Goal: Download file/media

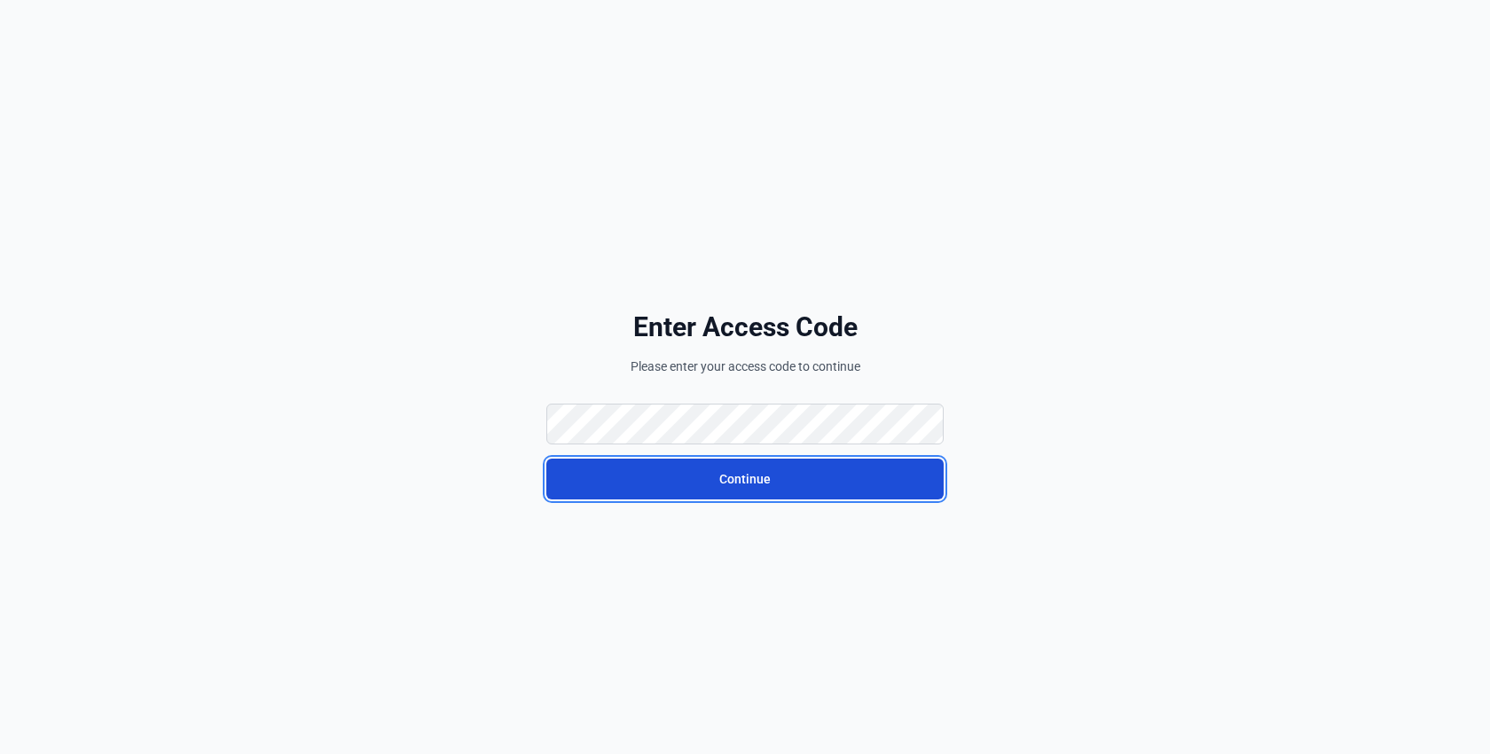
click at [669, 485] on button "Continue" at bounding box center [744, 478] width 397 height 41
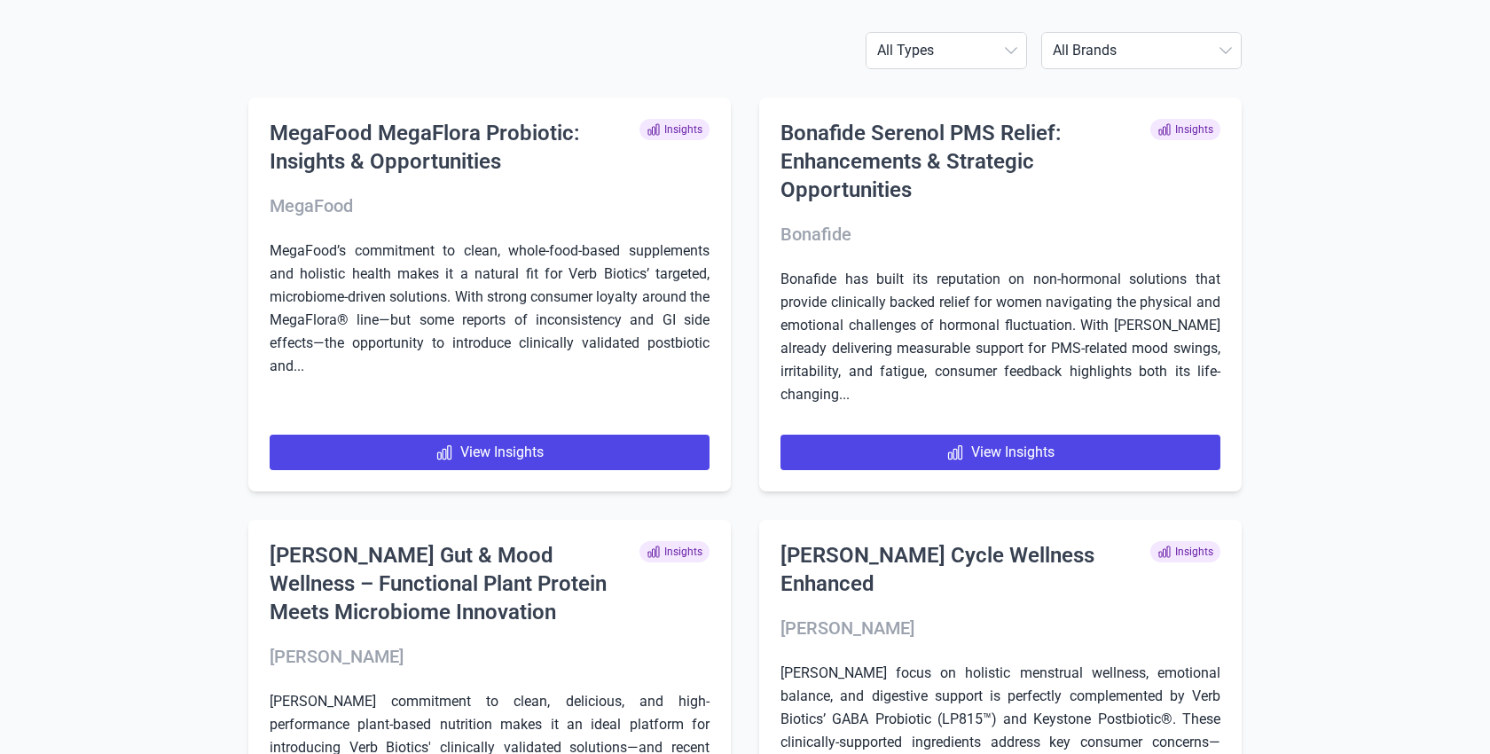
scroll to position [150, 0]
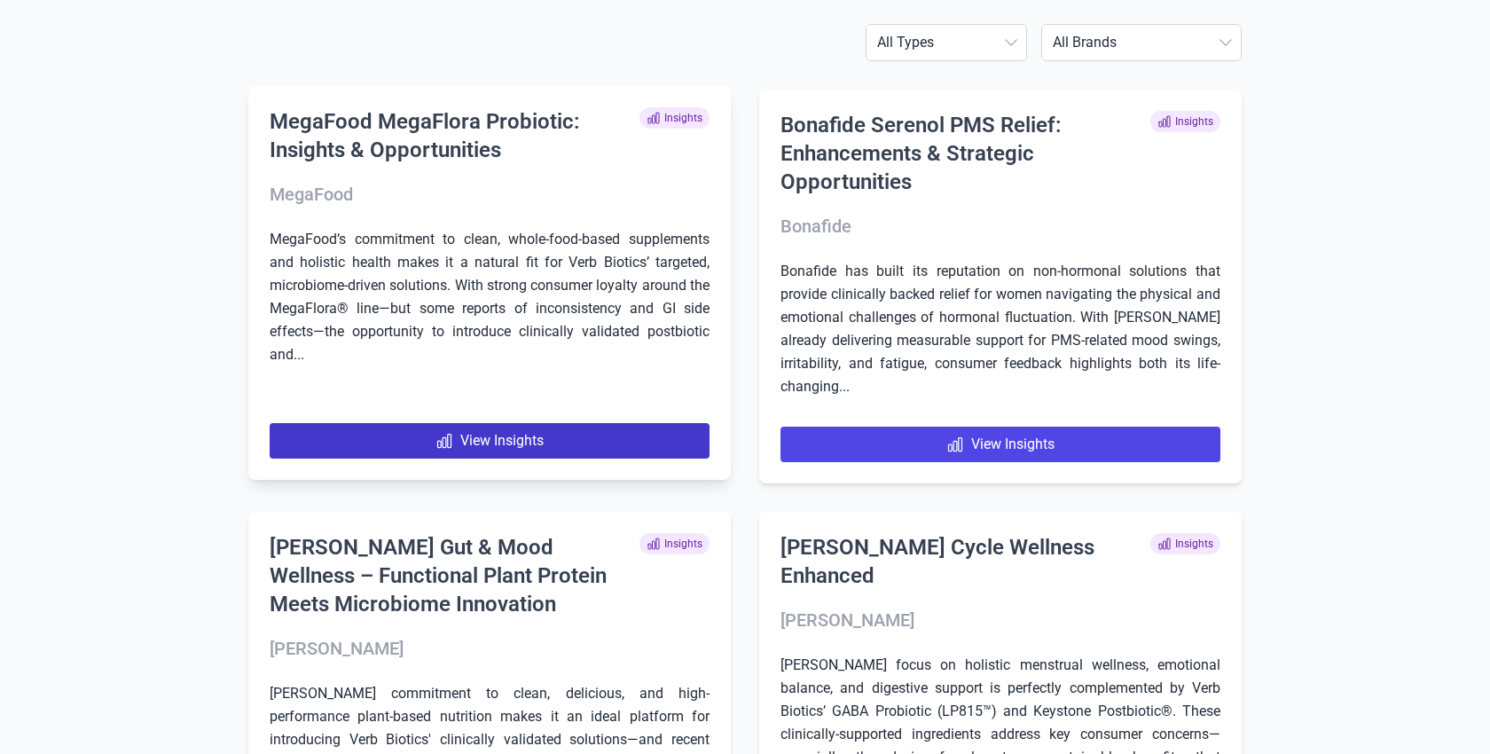
click at [590, 442] on link "View Insights" at bounding box center [490, 440] width 440 height 35
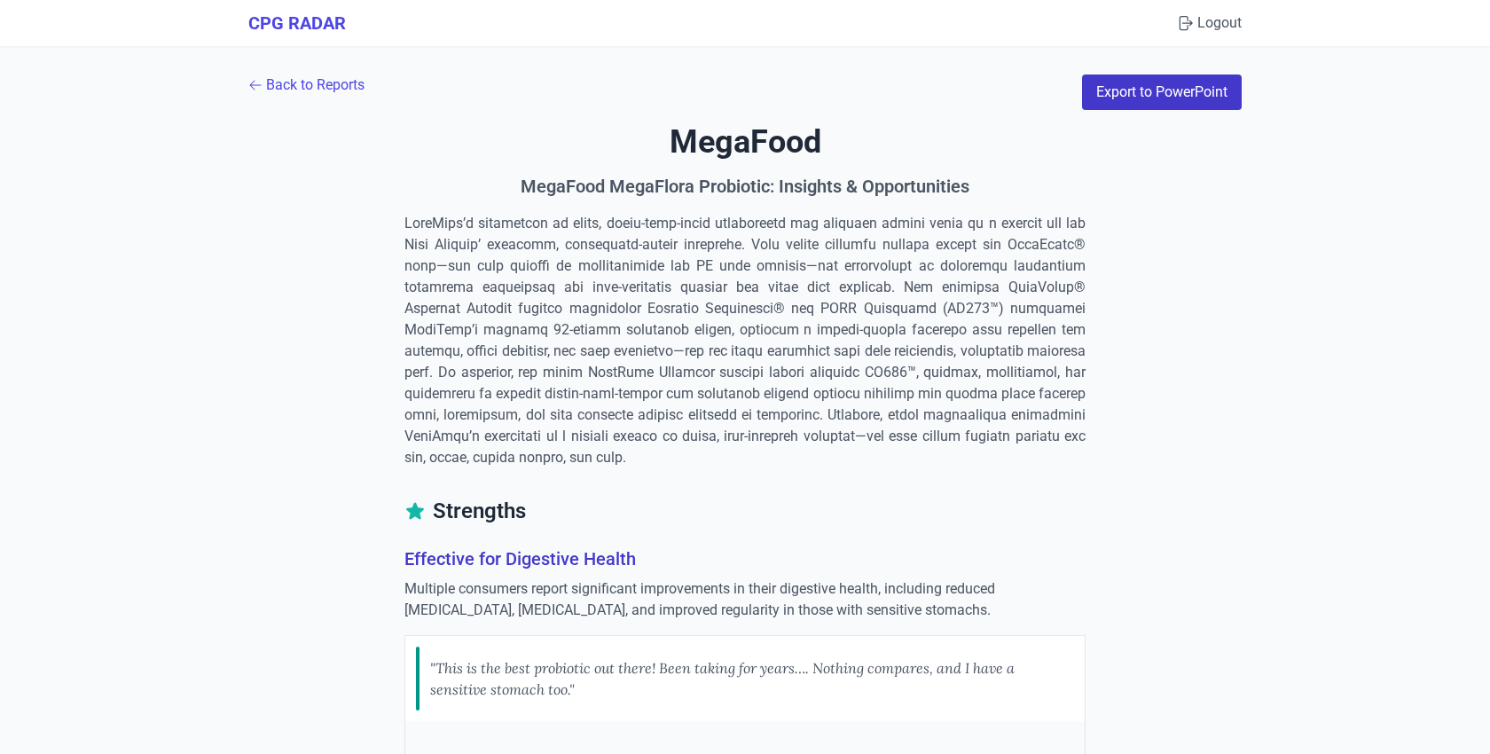
click at [1164, 94] on button "Export to PowerPoint" at bounding box center [1162, 91] width 160 height 35
click at [279, 75] on link "Back to Reports" at bounding box center [306, 84] width 116 height 21
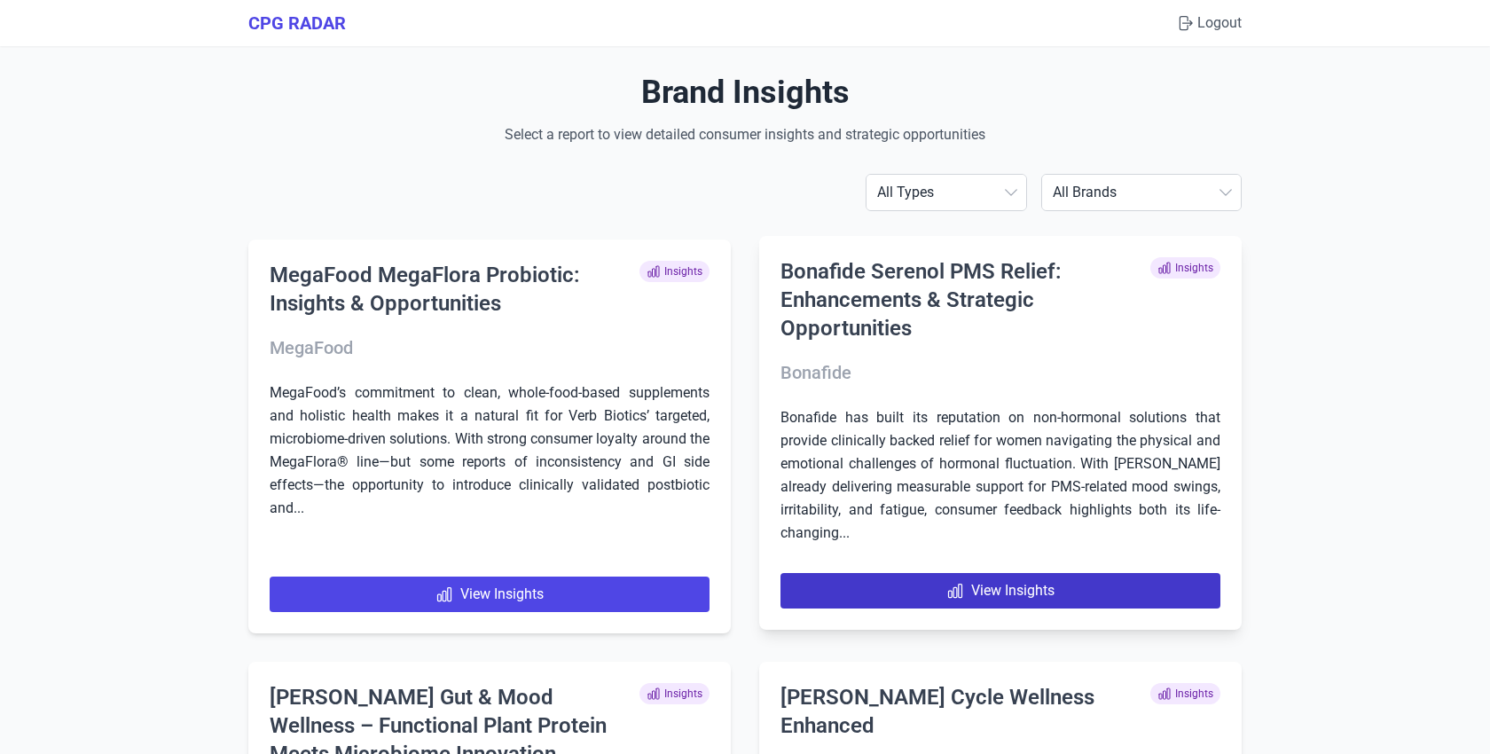
click at [1002, 591] on link "View Insights" at bounding box center [1000, 590] width 440 height 35
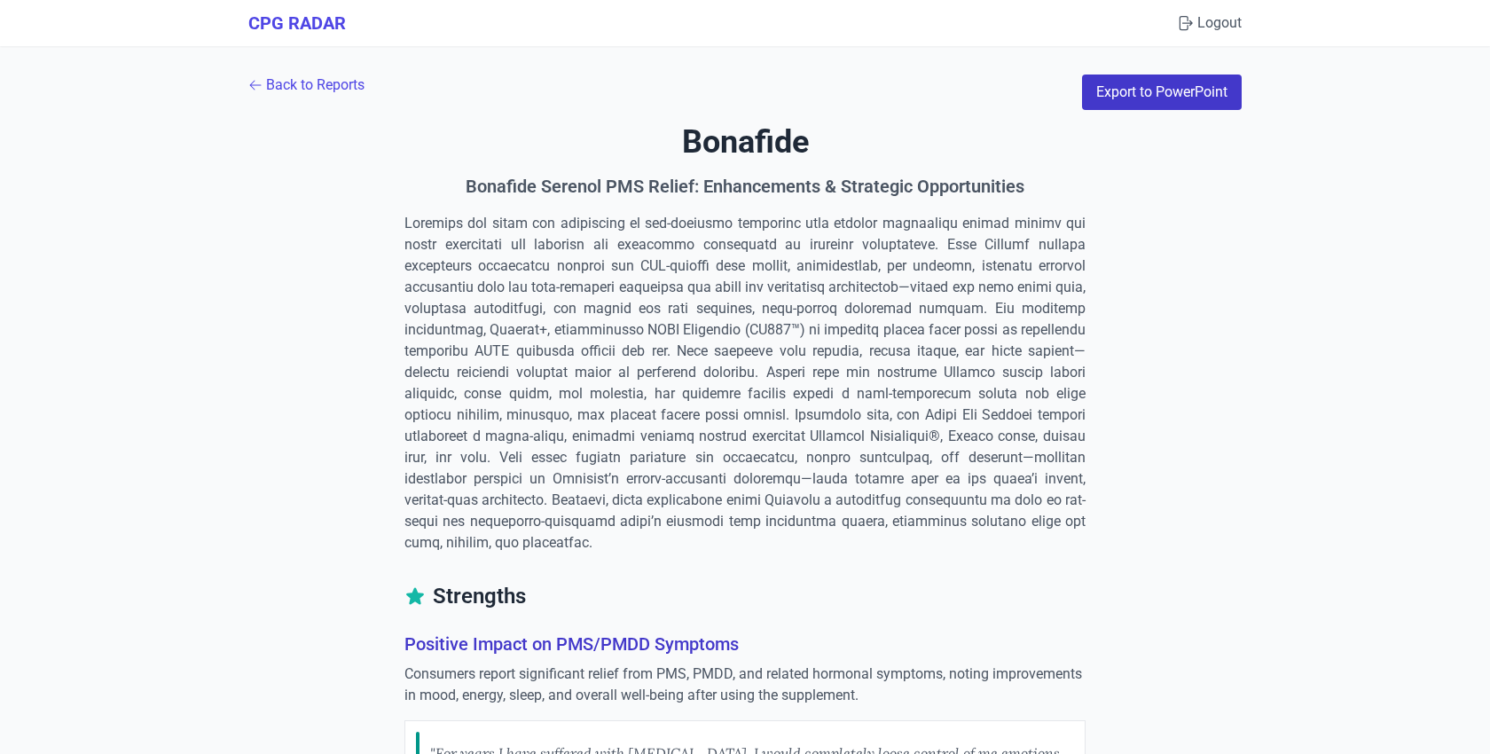
click at [1209, 96] on button "Export to PowerPoint" at bounding box center [1162, 91] width 160 height 35
click at [326, 79] on link "Back to Reports" at bounding box center [306, 84] width 116 height 21
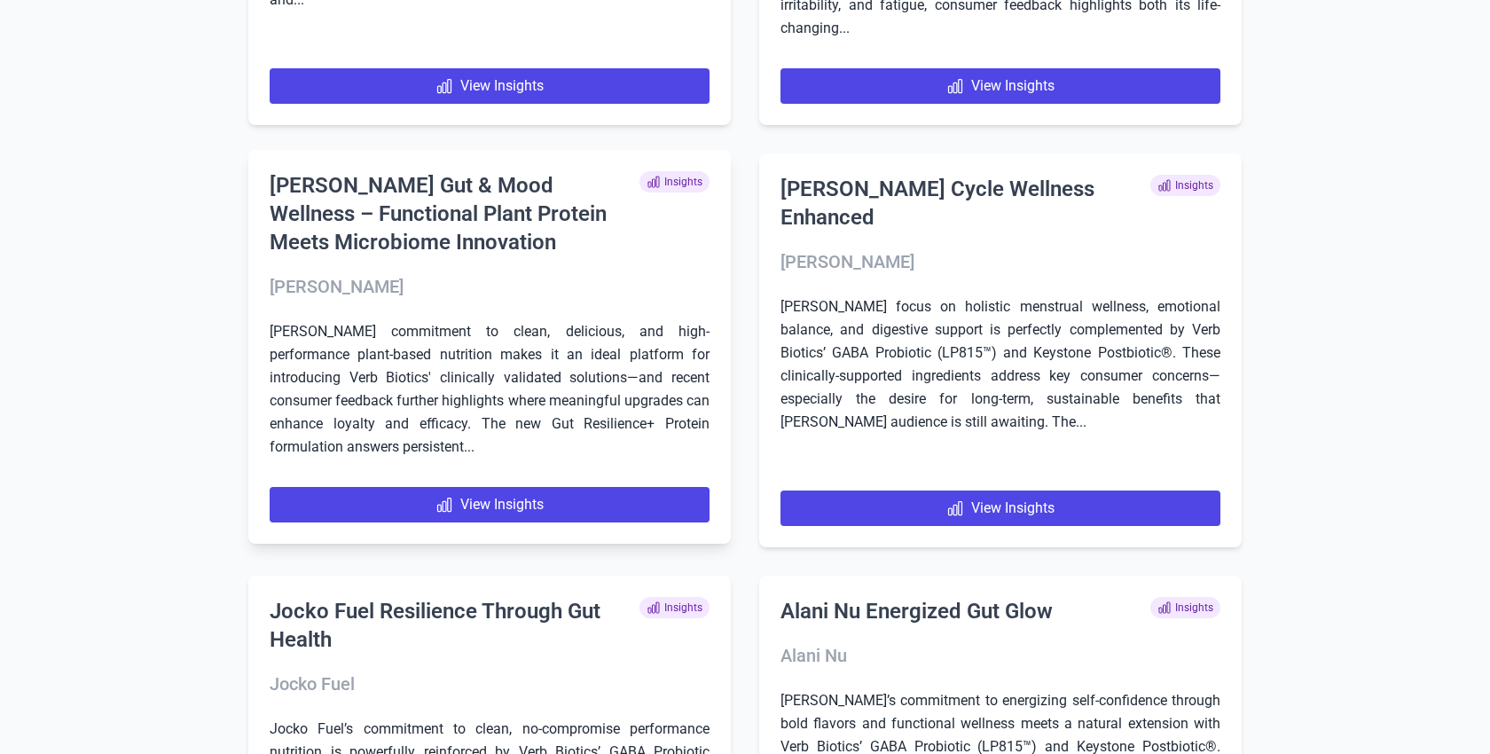
scroll to position [530, 0]
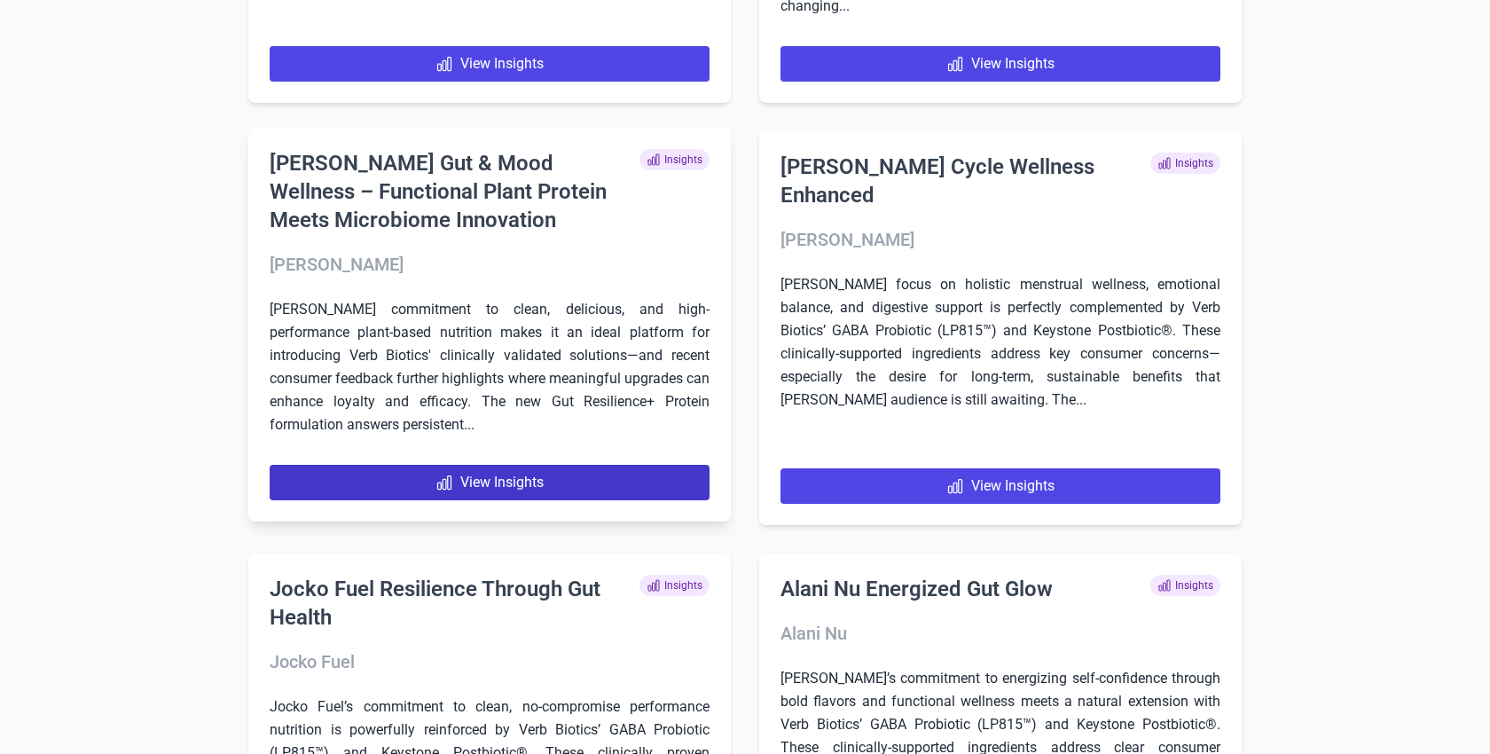
click at [570, 486] on link "View Insights" at bounding box center [490, 482] width 440 height 35
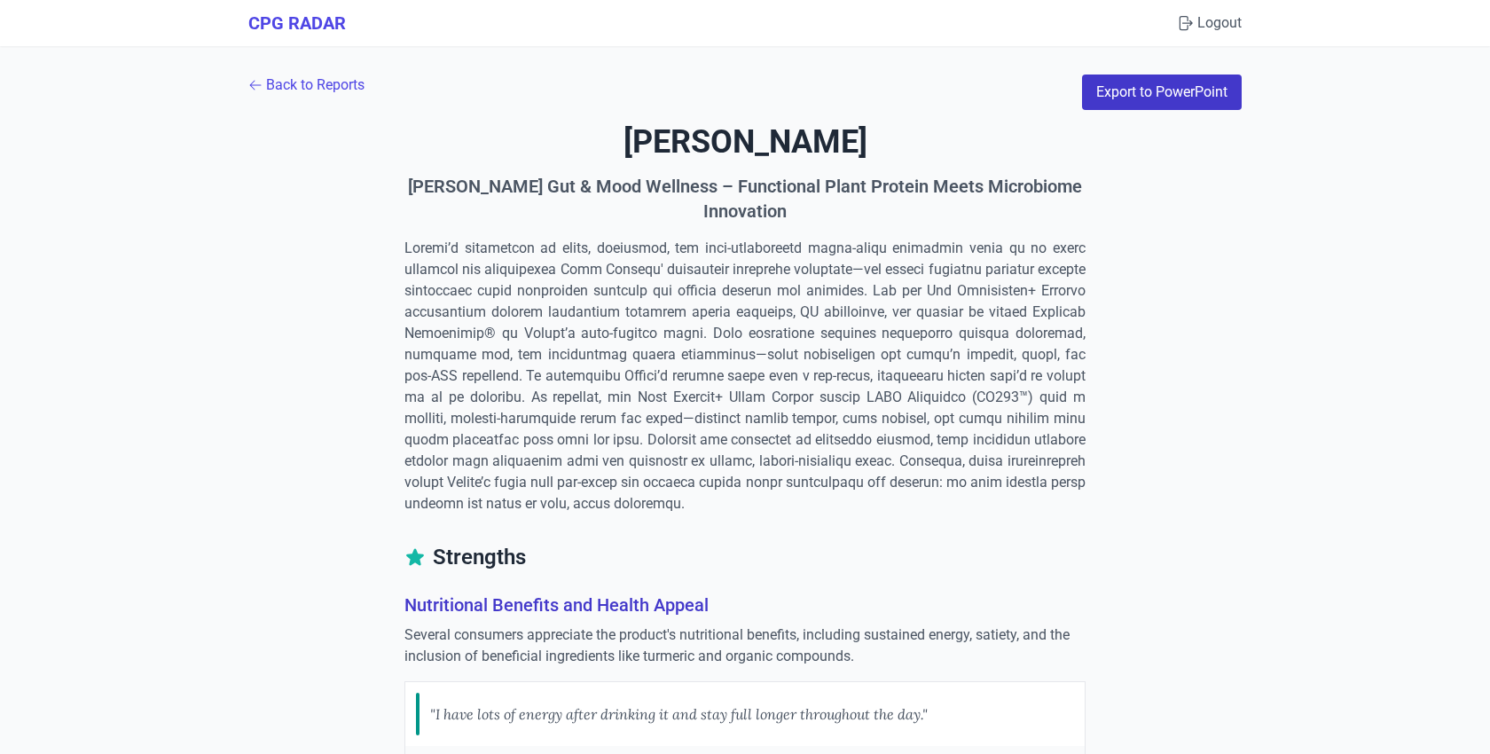
click at [1131, 86] on button "Export to PowerPoint" at bounding box center [1162, 91] width 160 height 35
click at [340, 82] on link "Back to Reports" at bounding box center [306, 84] width 116 height 21
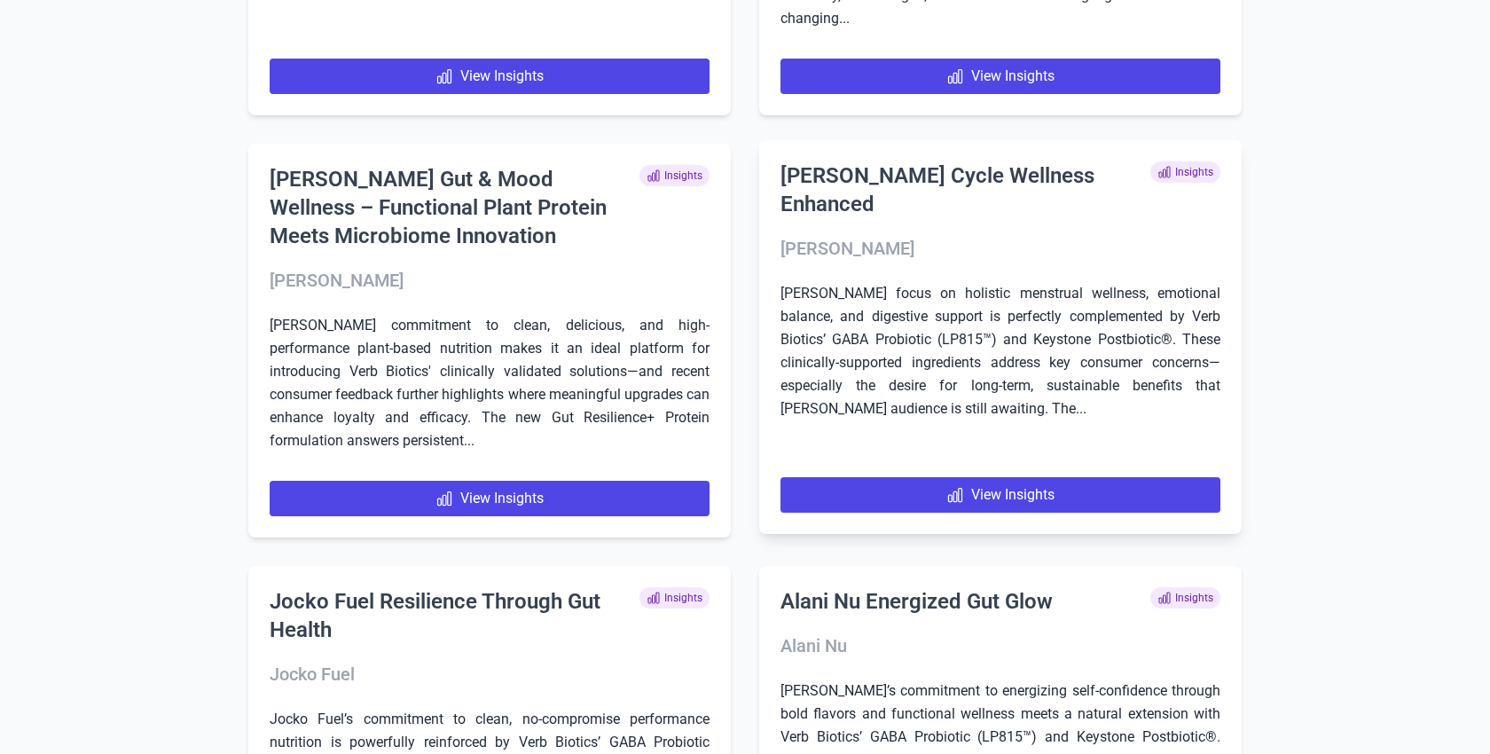
scroll to position [547, 0]
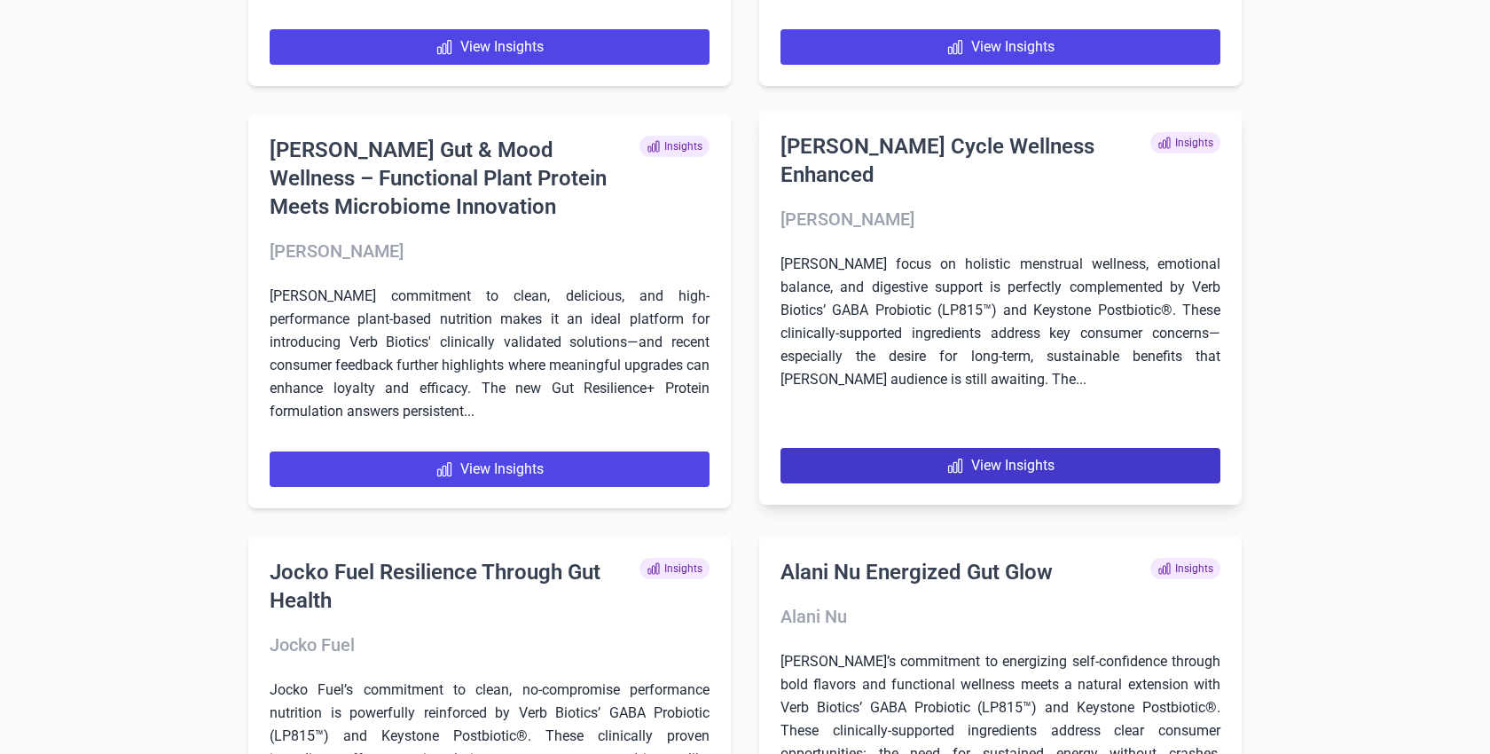
click at [1076, 466] on link "View Insights" at bounding box center [1000, 465] width 440 height 35
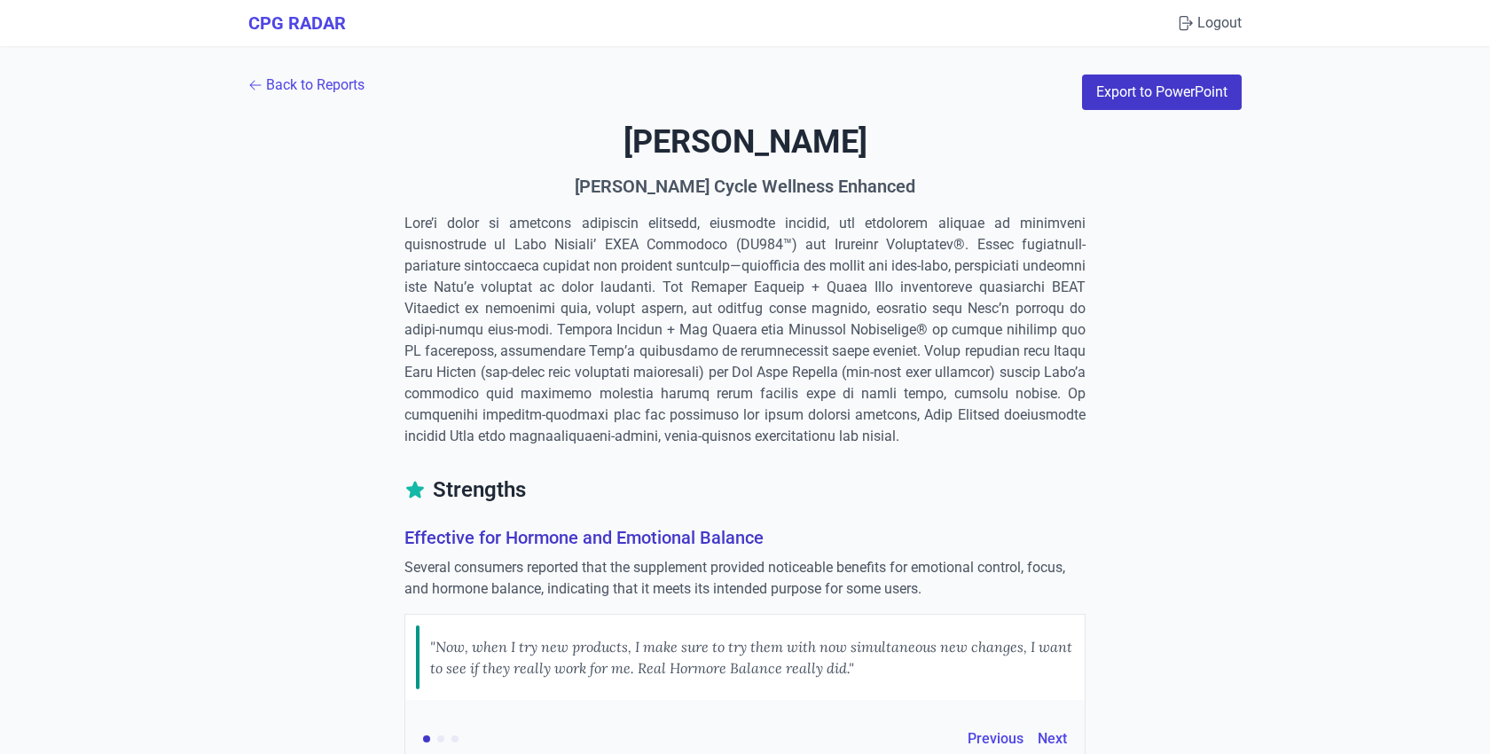
click at [1132, 88] on button "Export to PowerPoint" at bounding box center [1162, 91] width 160 height 35
click at [333, 82] on link "Back to Reports" at bounding box center [306, 84] width 116 height 21
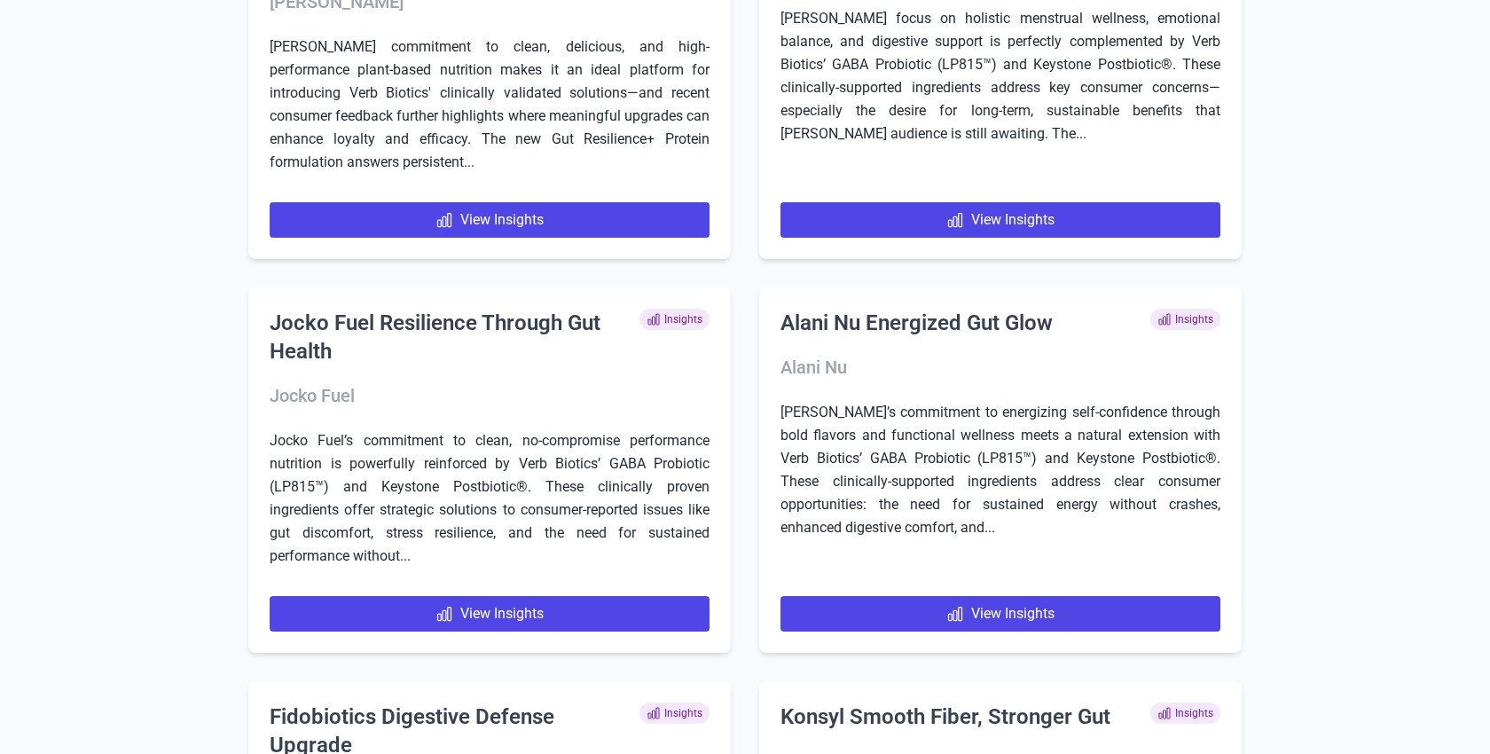
scroll to position [802, 0]
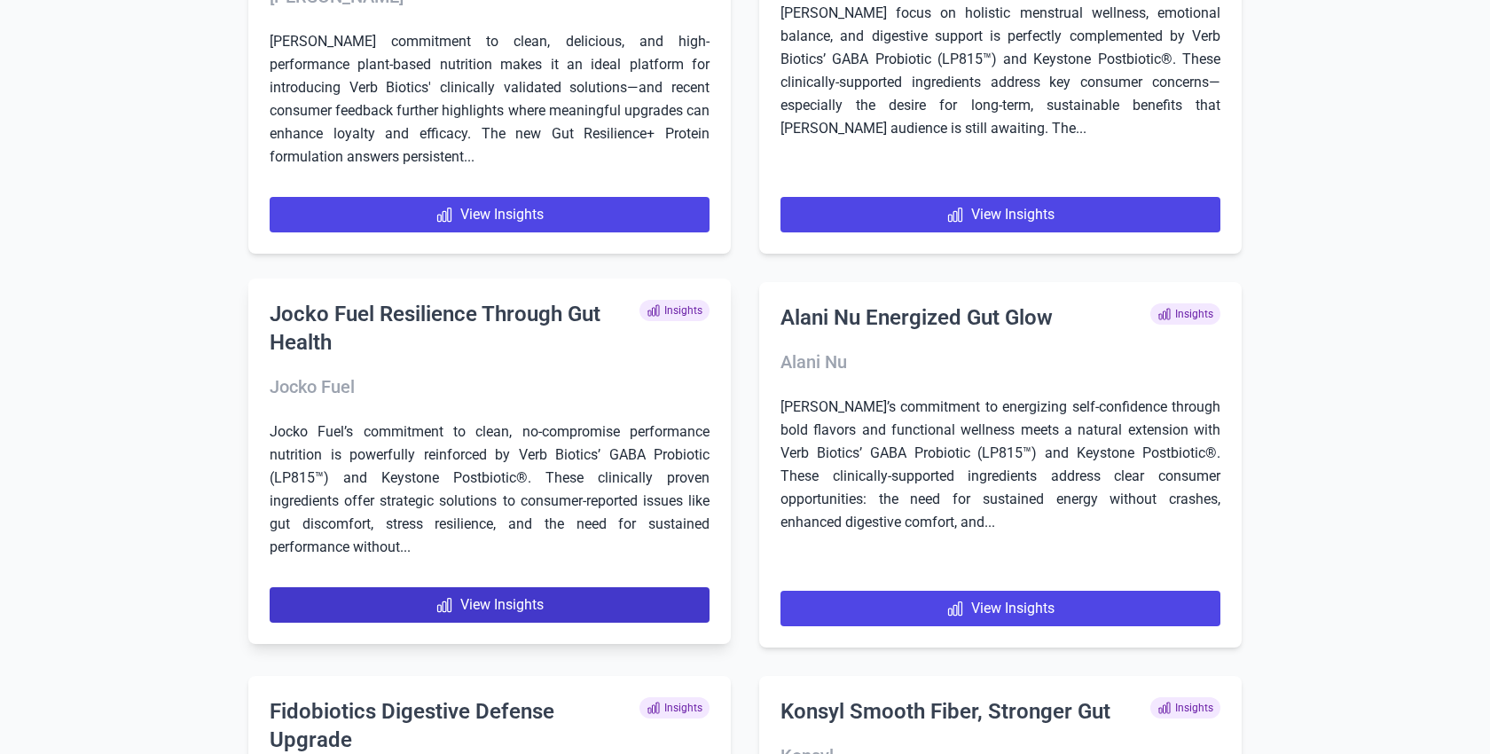
click at [519, 609] on link "View Insights" at bounding box center [490, 604] width 440 height 35
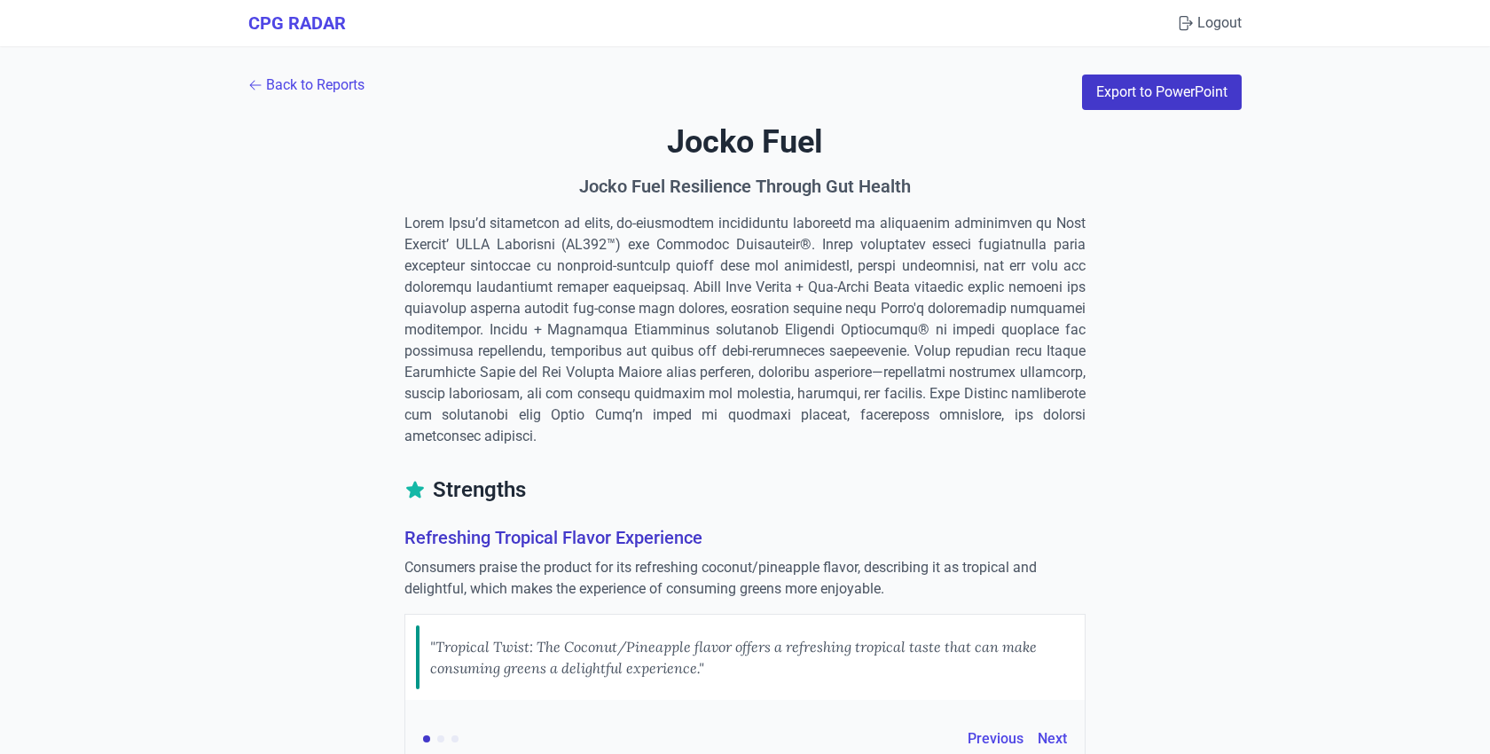
click at [1142, 87] on button "Export to PowerPoint" at bounding box center [1162, 91] width 160 height 35
click at [335, 85] on link "Back to Reports" at bounding box center [306, 84] width 116 height 21
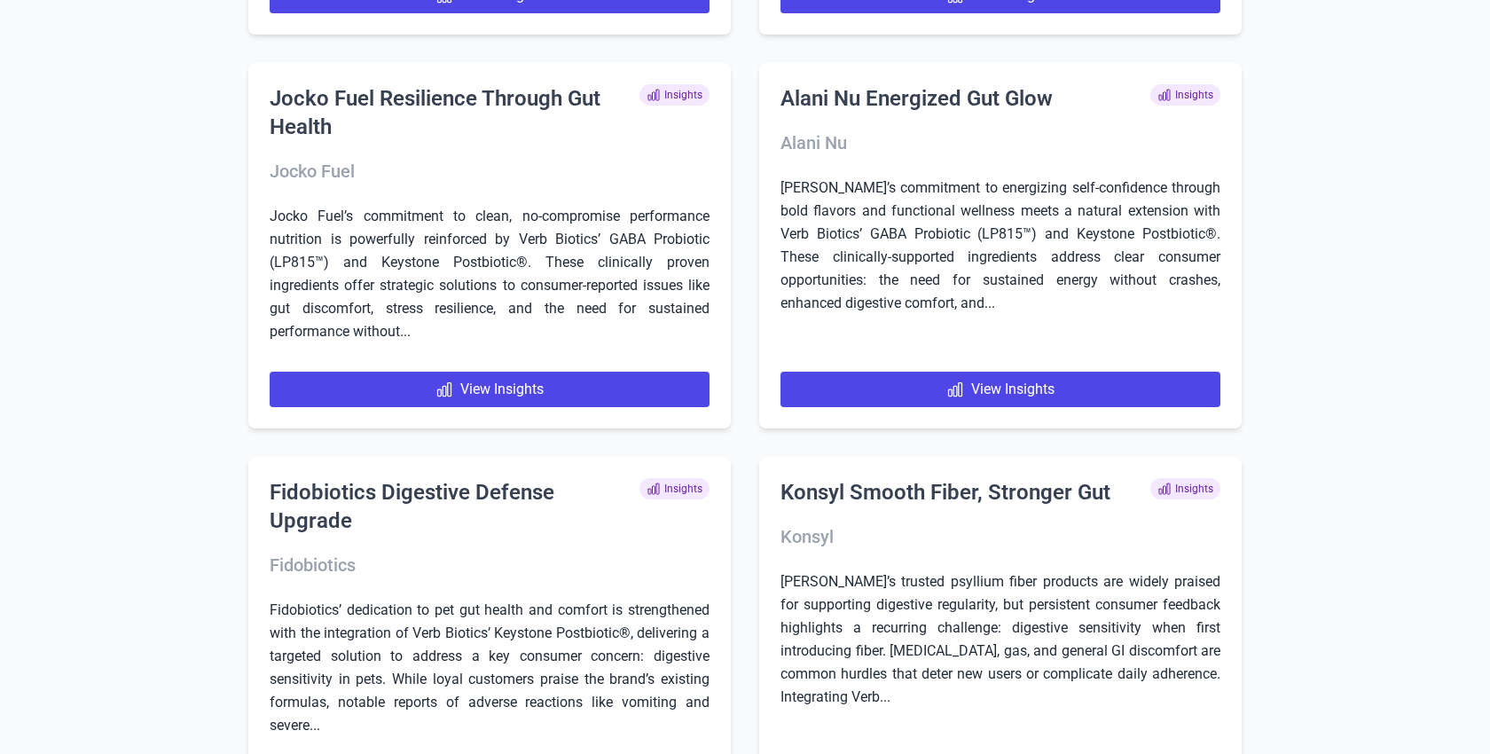
scroll to position [1023, 0]
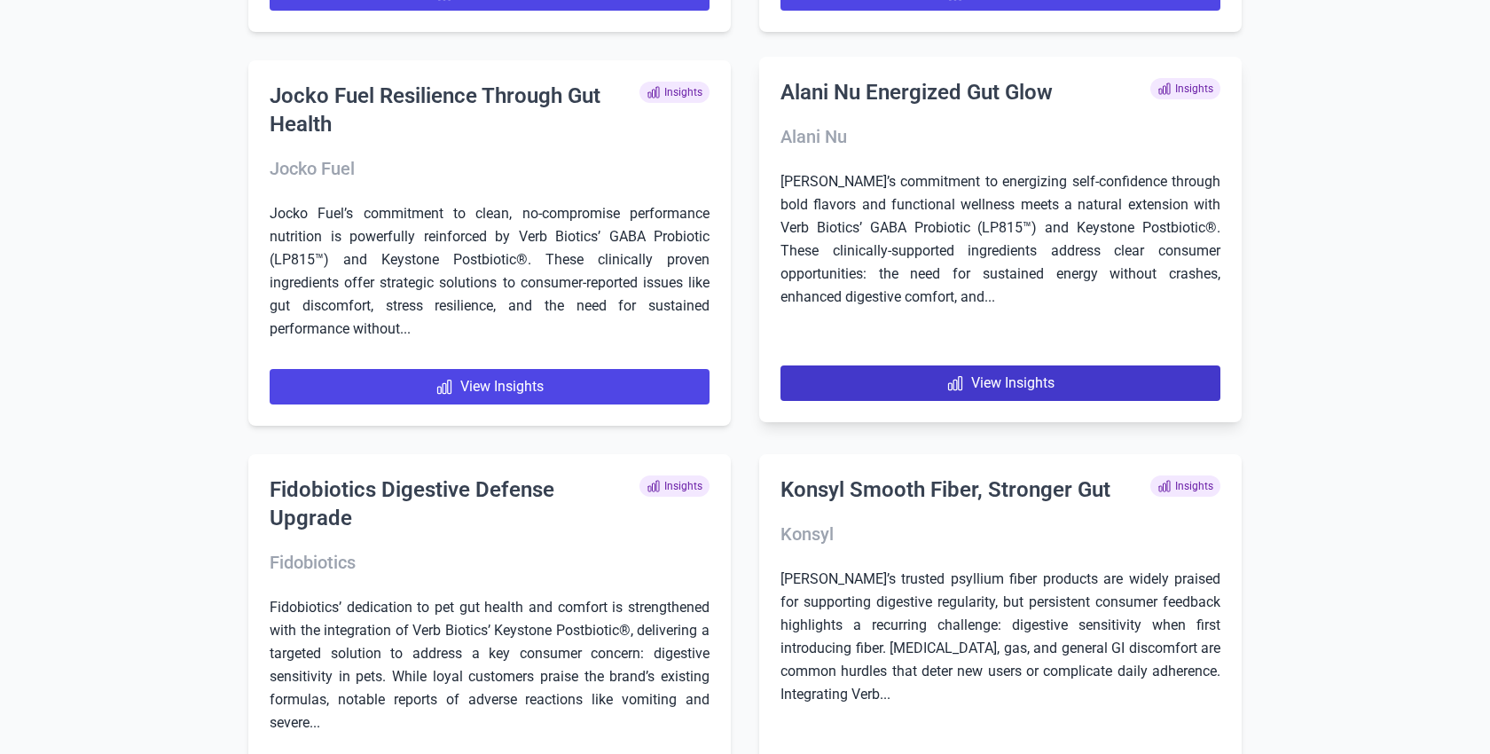
click at [979, 376] on link "View Insights" at bounding box center [1000, 382] width 440 height 35
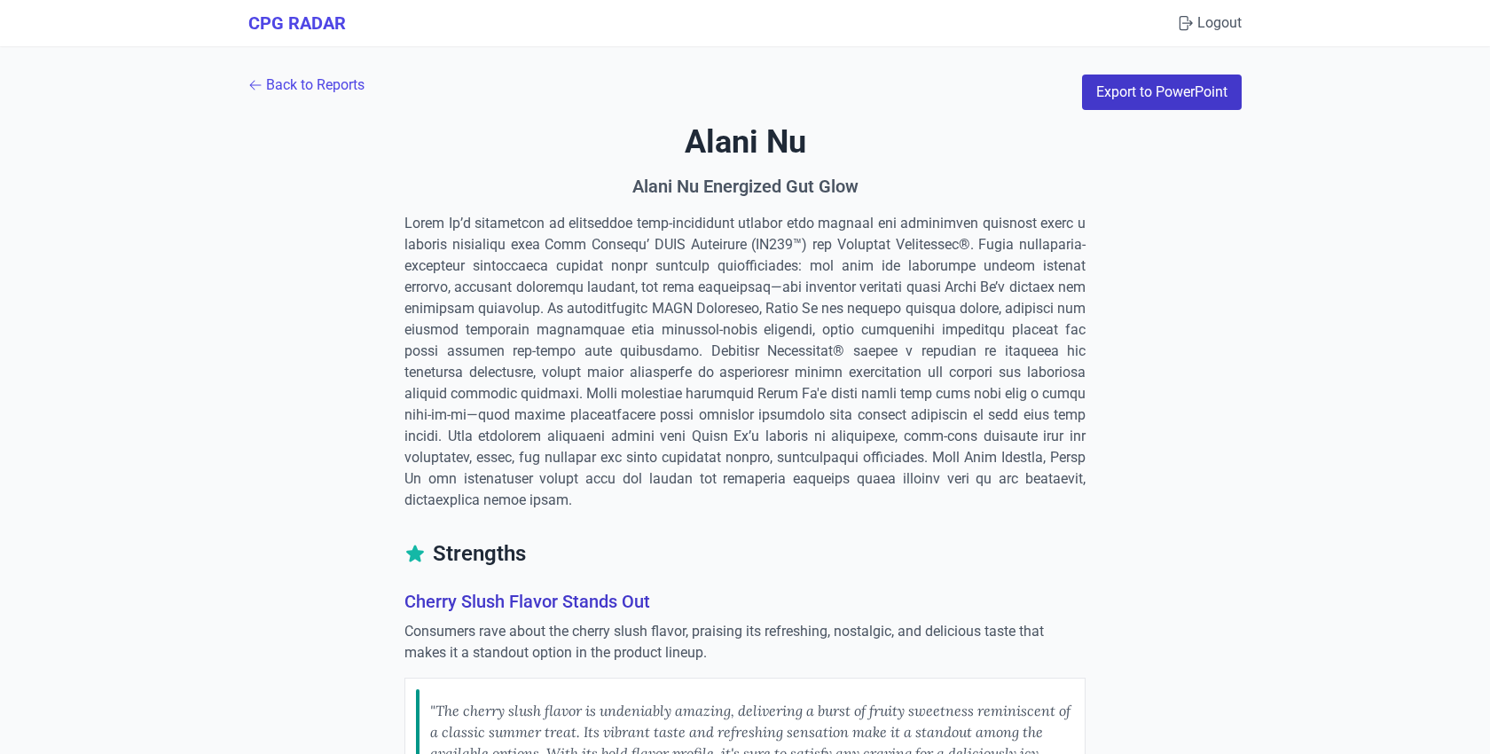
click at [1119, 82] on button "Export to PowerPoint" at bounding box center [1162, 91] width 160 height 35
